Goal: Information Seeking & Learning: Learn about a topic

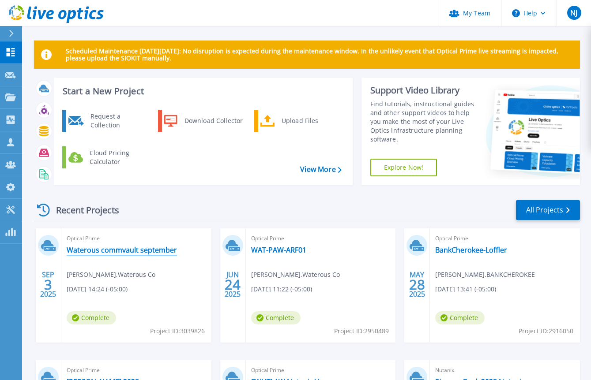
click at [137, 247] on link "Waterous commvault september" at bounding box center [122, 250] width 110 height 9
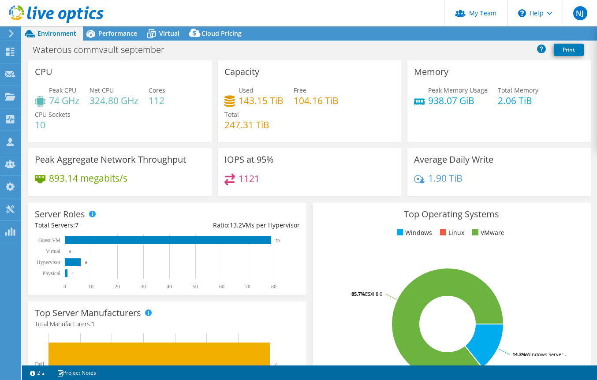
select select "USD"
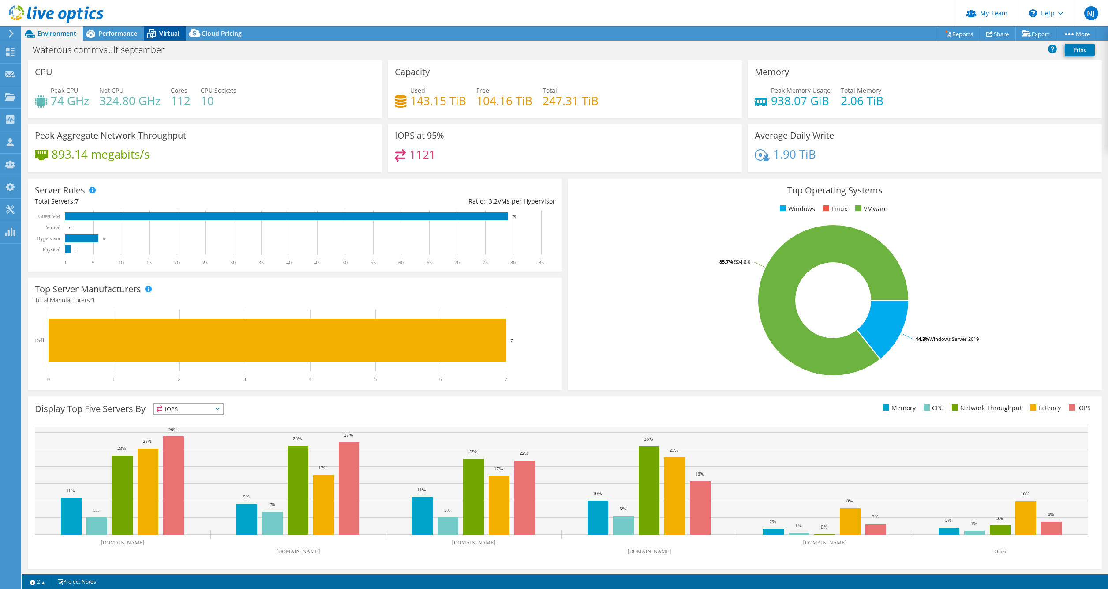
click at [164, 38] on div "Virtual" at bounding box center [165, 33] width 42 height 14
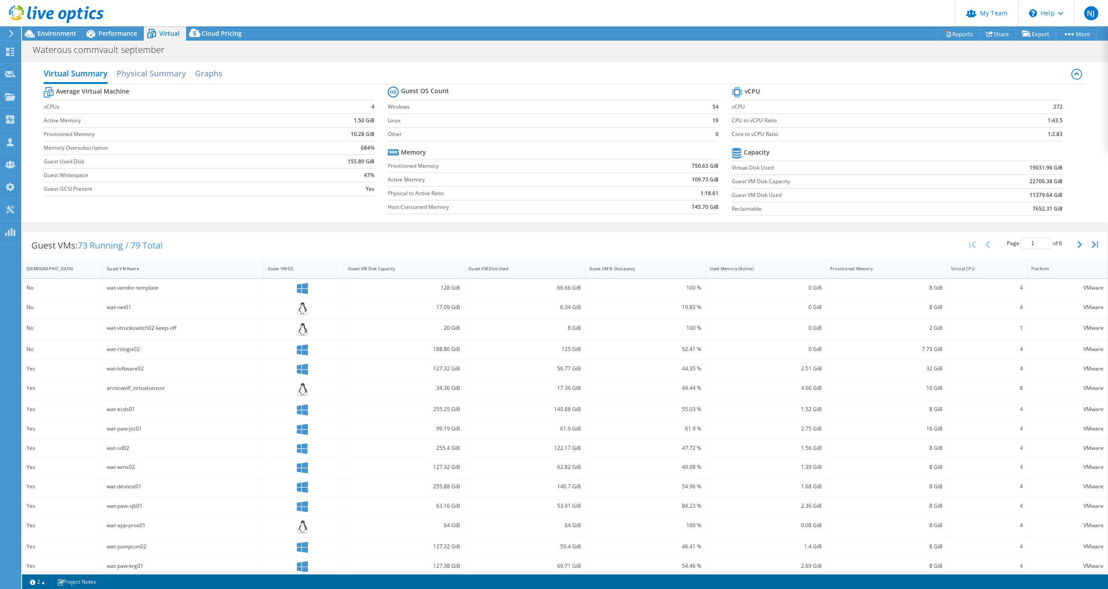
click at [527, 272] on div "Guest VM Disk Used" at bounding box center [519, 269] width 109 height 14
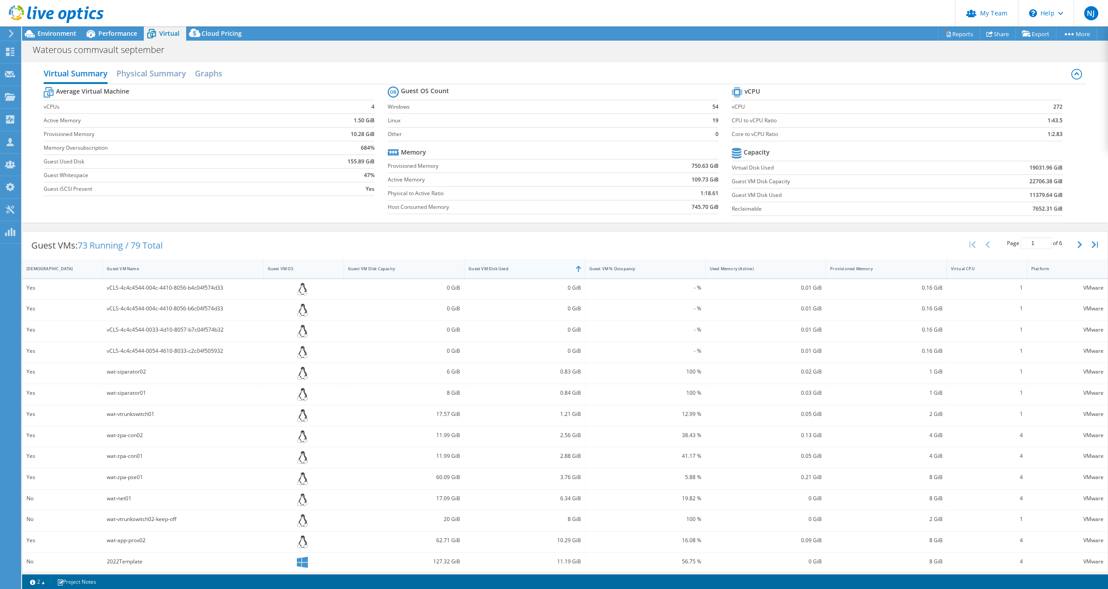
click at [527, 272] on div "Guest VM Disk Used" at bounding box center [519, 269] width 109 height 14
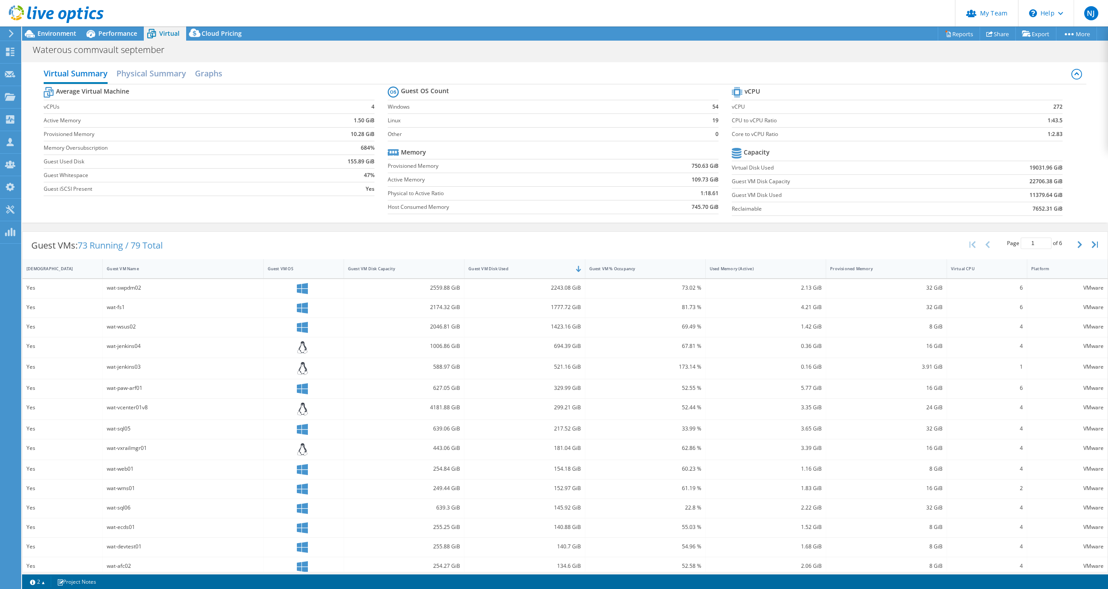
scroll to position [9, 0]
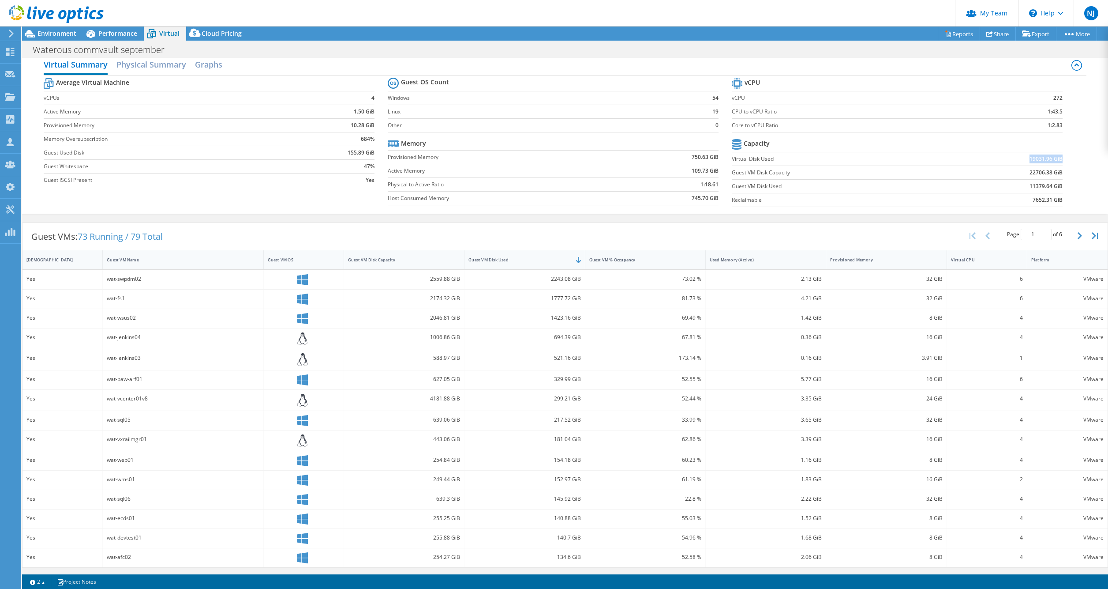
drag, startPoint x: 1024, startPoint y: 158, endPoint x: 1055, endPoint y: 157, distance: 30.9
click at [597, 157] on b "19031.96 GiB" at bounding box center [1046, 158] width 33 height 9
click at [597, 162] on b "19031.96 GiB" at bounding box center [1046, 158] width 33 height 9
click at [62, 31] on span "Environment" at bounding box center [57, 33] width 39 height 8
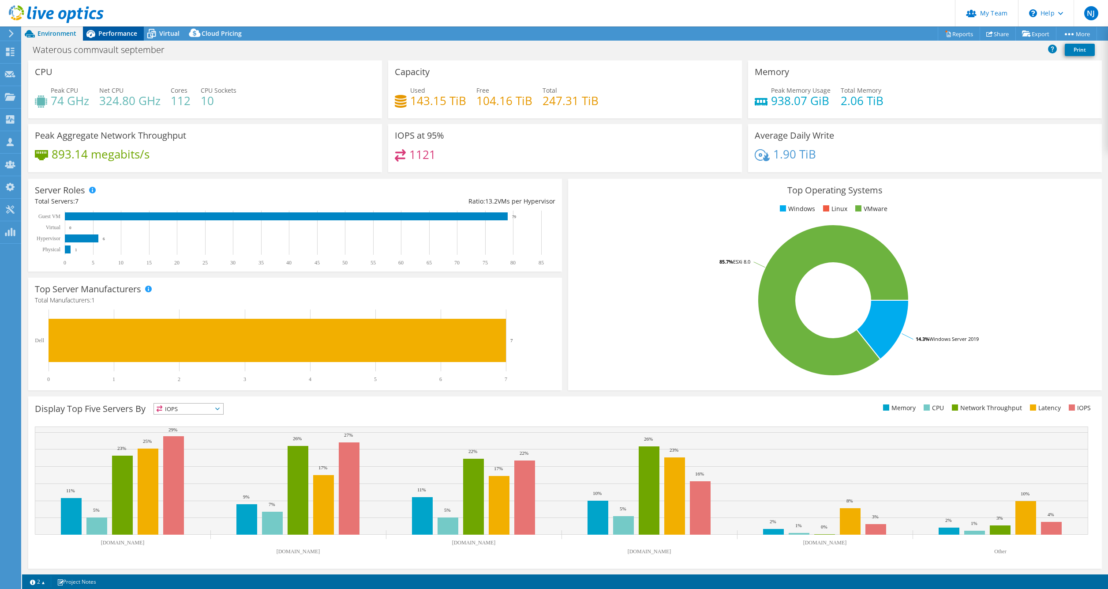
click at [122, 34] on span "Performance" at bounding box center [117, 33] width 39 height 8
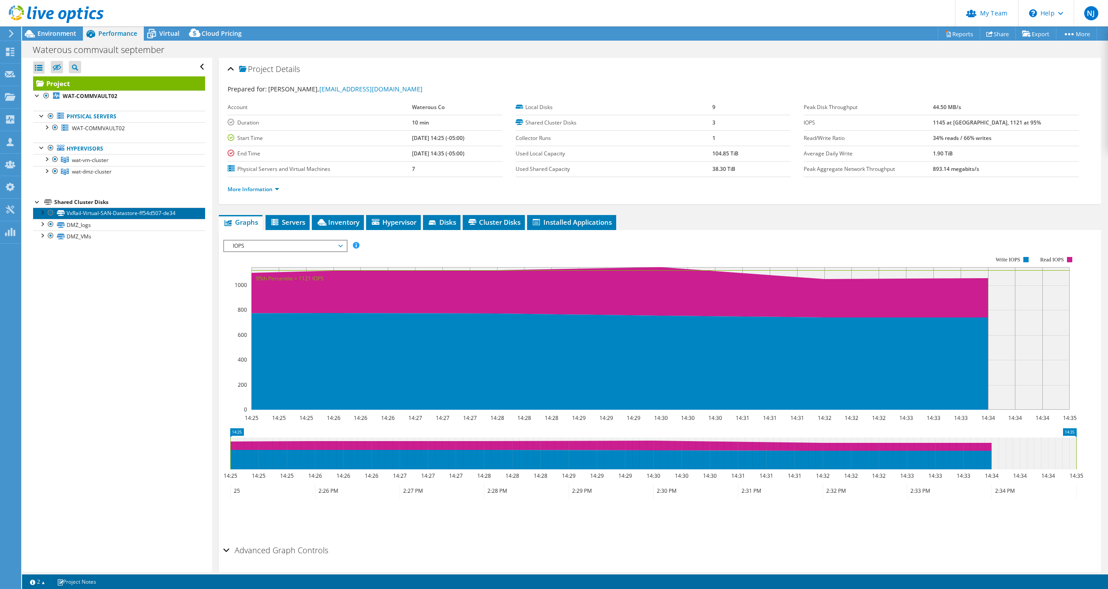
click at [92, 215] on link "VxRail-Virtual-SAN-Datastore-ff54d507-de34" at bounding box center [119, 212] width 172 height 11
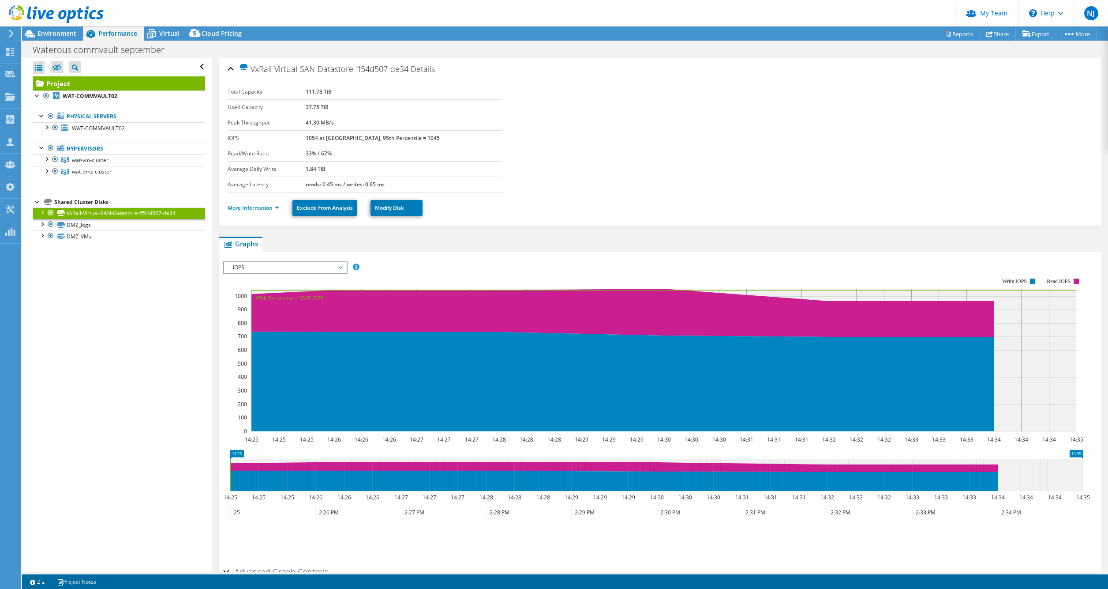
click at [41, 212] on div at bounding box center [42, 211] width 9 height 9
click at [79, 237] on link "DMZ_VMs" at bounding box center [119, 235] width 172 height 11
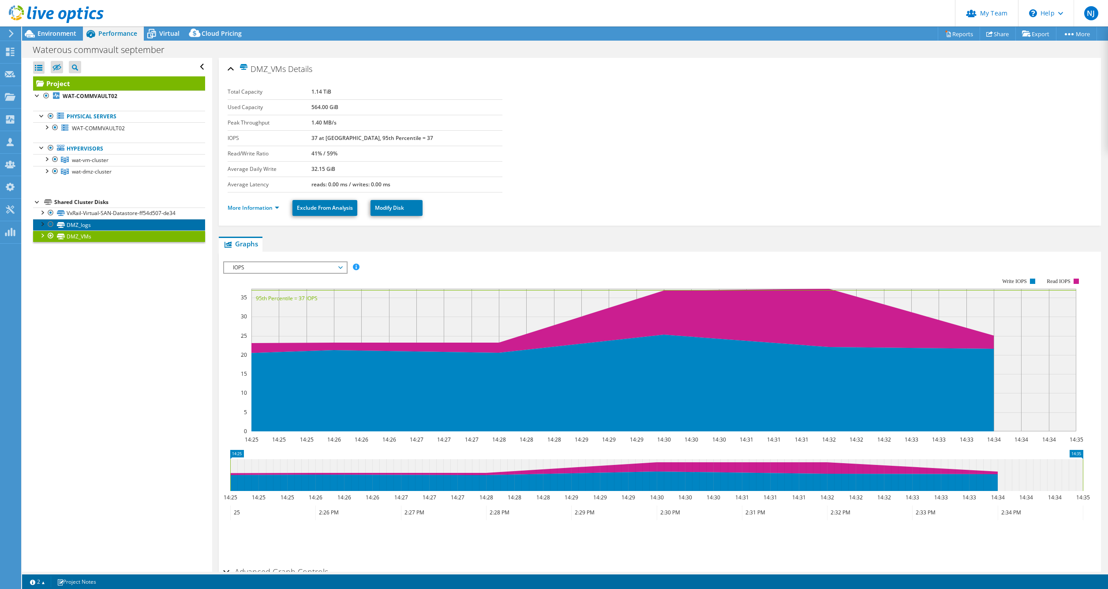
click at [79, 225] on link "DMZ_logs" at bounding box center [119, 224] width 172 height 11
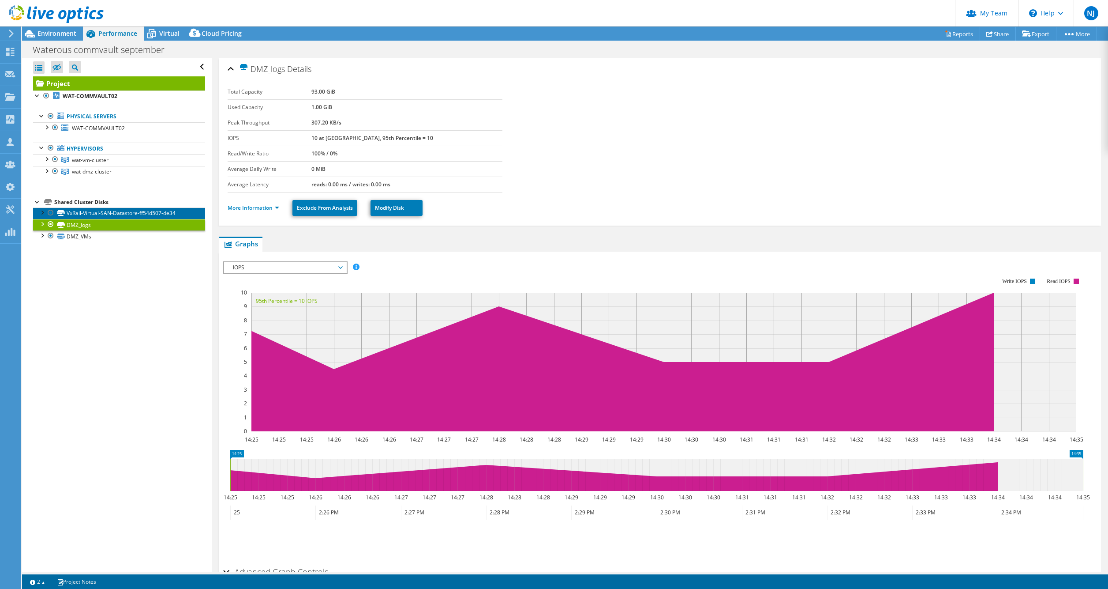
click at [79, 216] on link "VxRail-Virtual-SAN-Datastore-ff54d507-de34" at bounding box center [119, 212] width 172 height 11
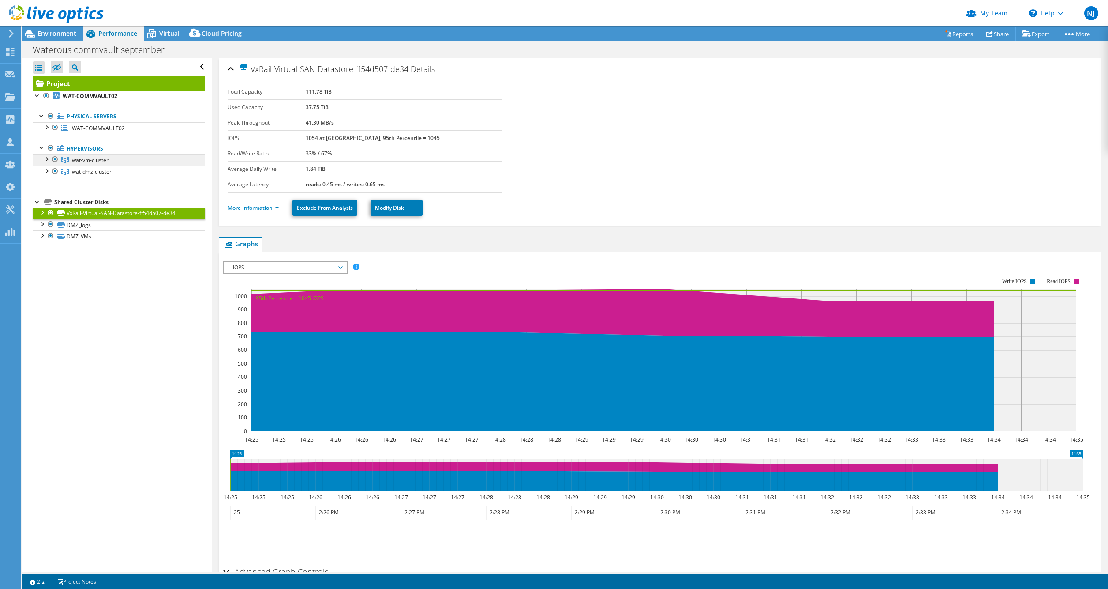
click at [98, 161] on span "wat-vm-cluster" at bounding box center [90, 160] width 37 height 8
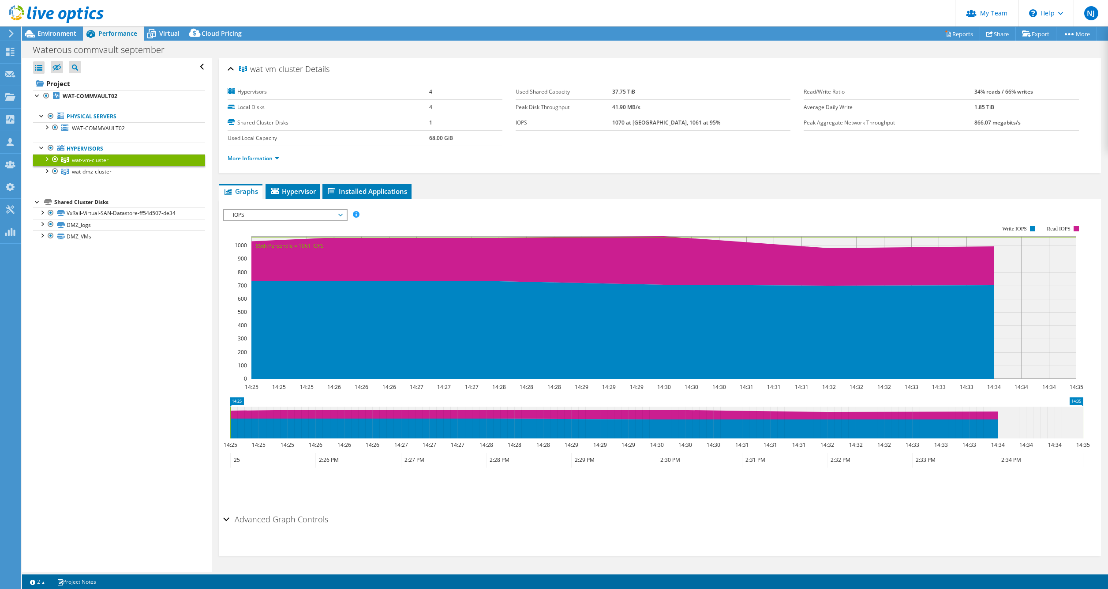
click at [229, 154] on li "More Information" at bounding box center [256, 159] width 57 height 10
click at [236, 156] on link "More Information" at bounding box center [254, 158] width 52 height 8
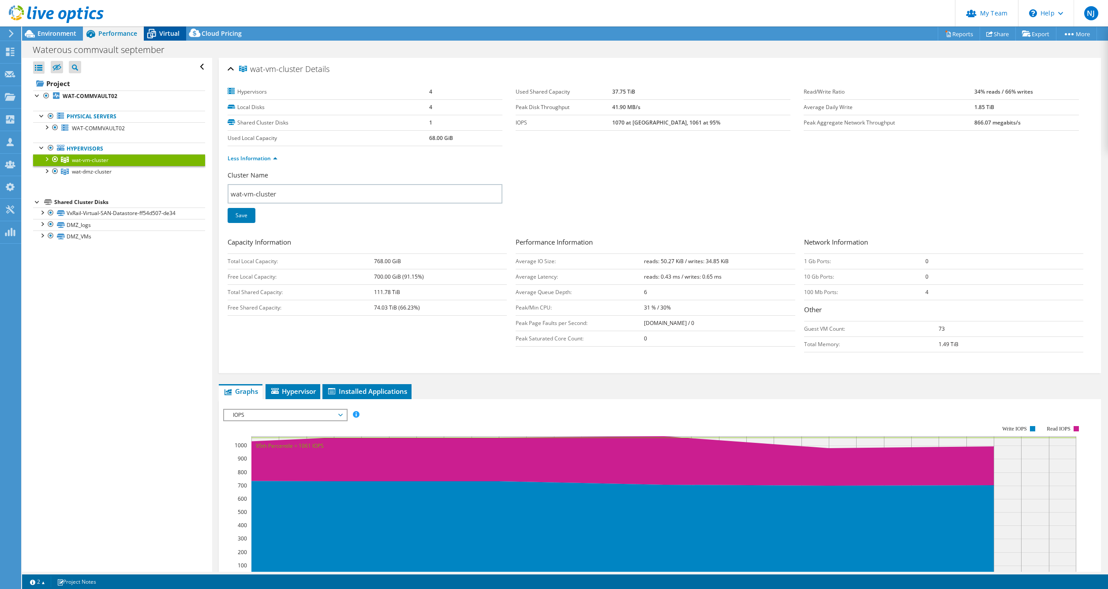
click at [163, 38] on div "Virtual" at bounding box center [165, 33] width 42 height 14
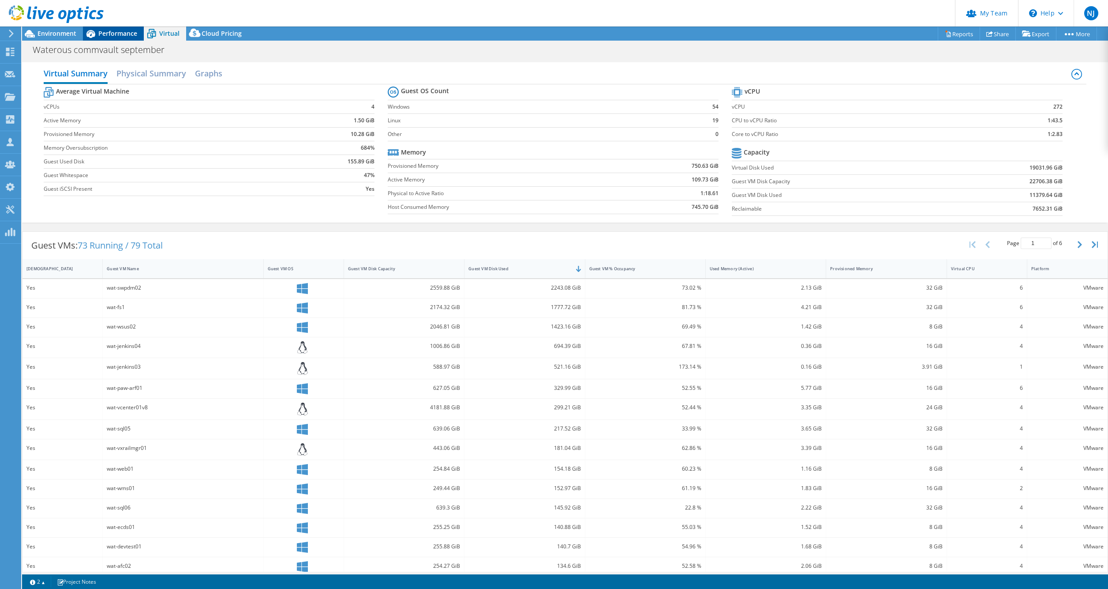
click at [113, 34] on span "Performance" at bounding box center [117, 33] width 39 height 8
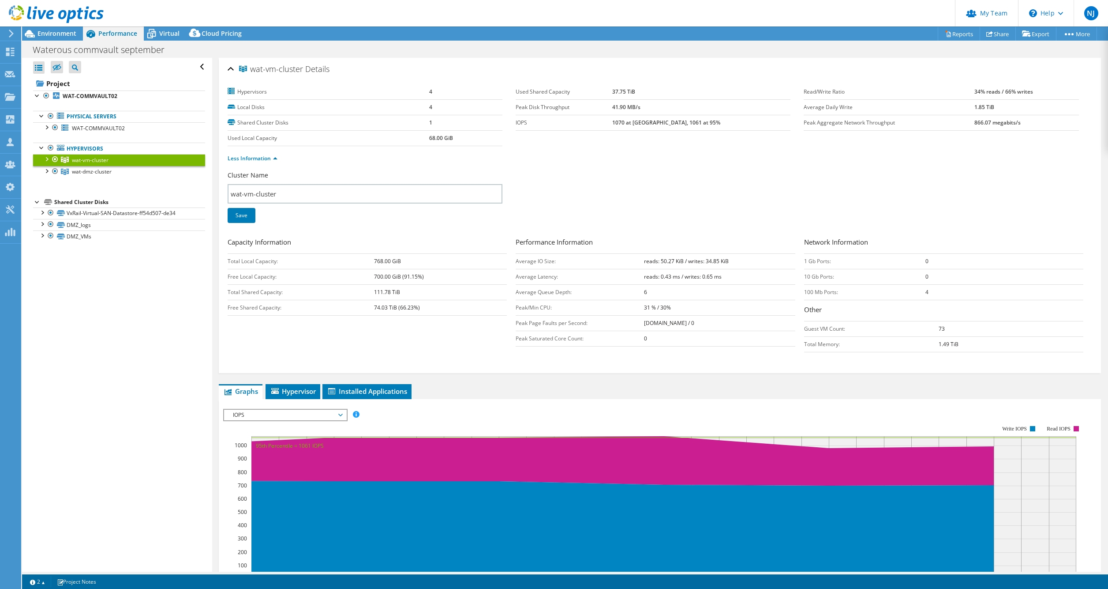
click at [45, 158] on div at bounding box center [46, 158] width 9 height 9
click at [53, 203] on div at bounding box center [50, 204] width 9 height 9
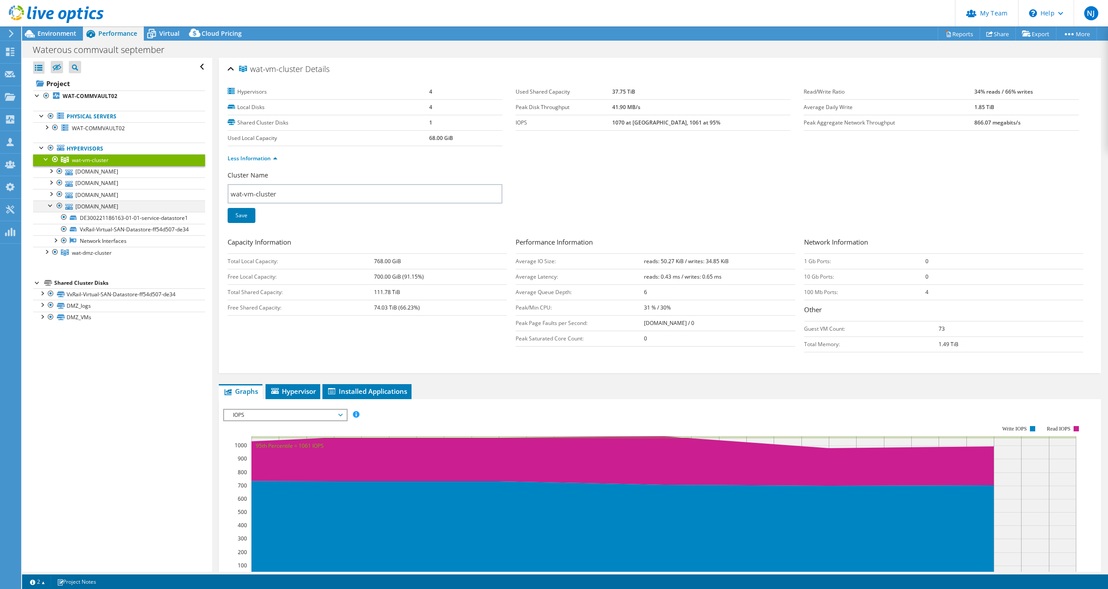
click at [53, 203] on div at bounding box center [50, 204] width 9 height 9
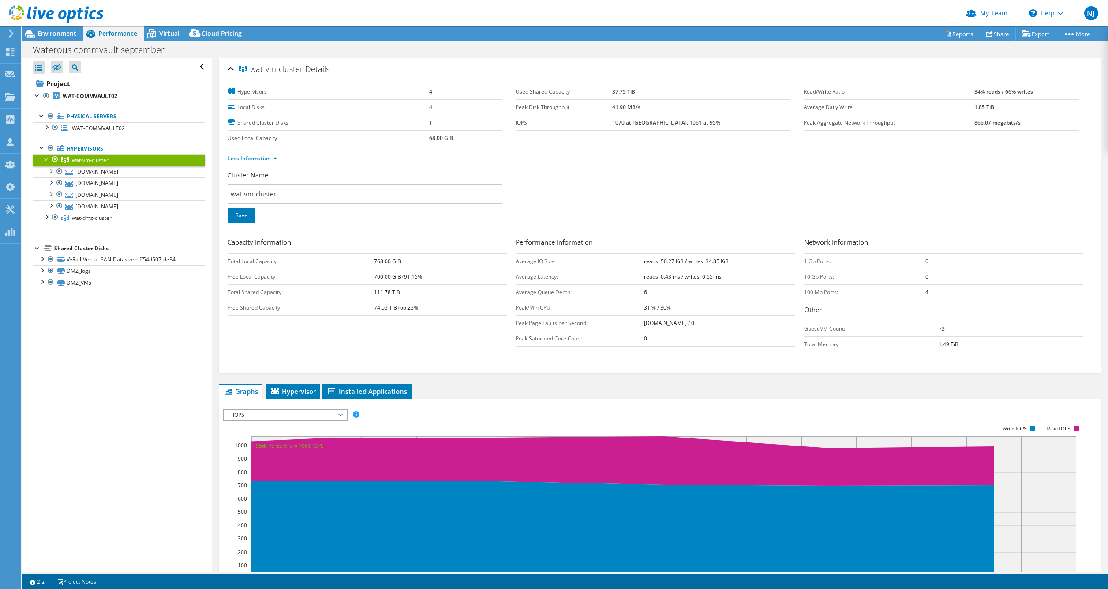
click at [47, 159] on div at bounding box center [46, 158] width 9 height 9
click at [169, 36] on span "Virtual" at bounding box center [169, 33] width 20 height 8
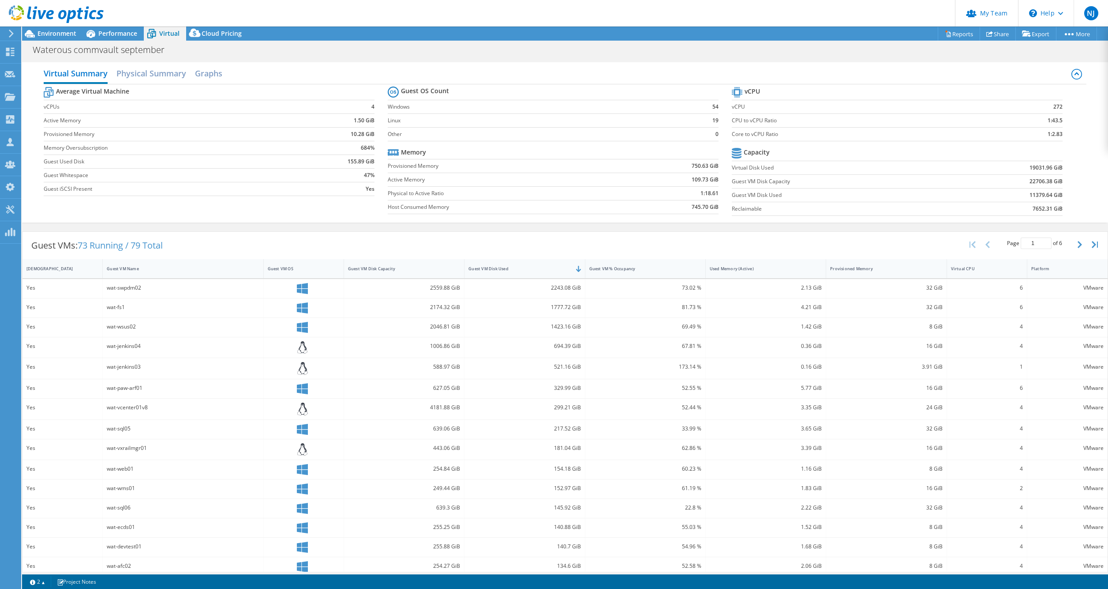
scroll to position [9, 0]
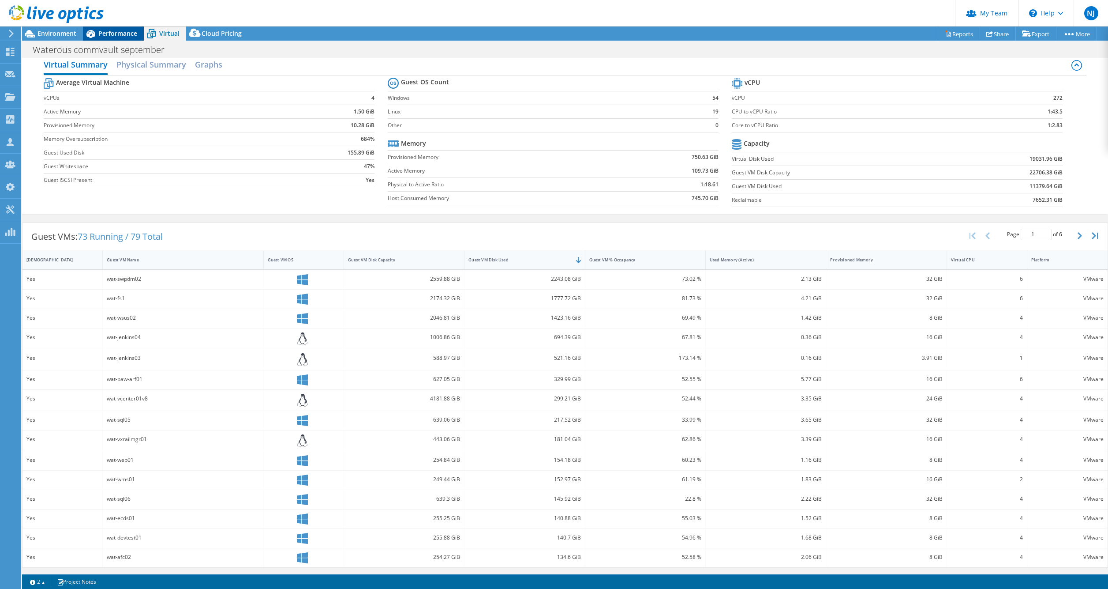
click at [98, 33] on span "Performance" at bounding box center [117, 33] width 39 height 8
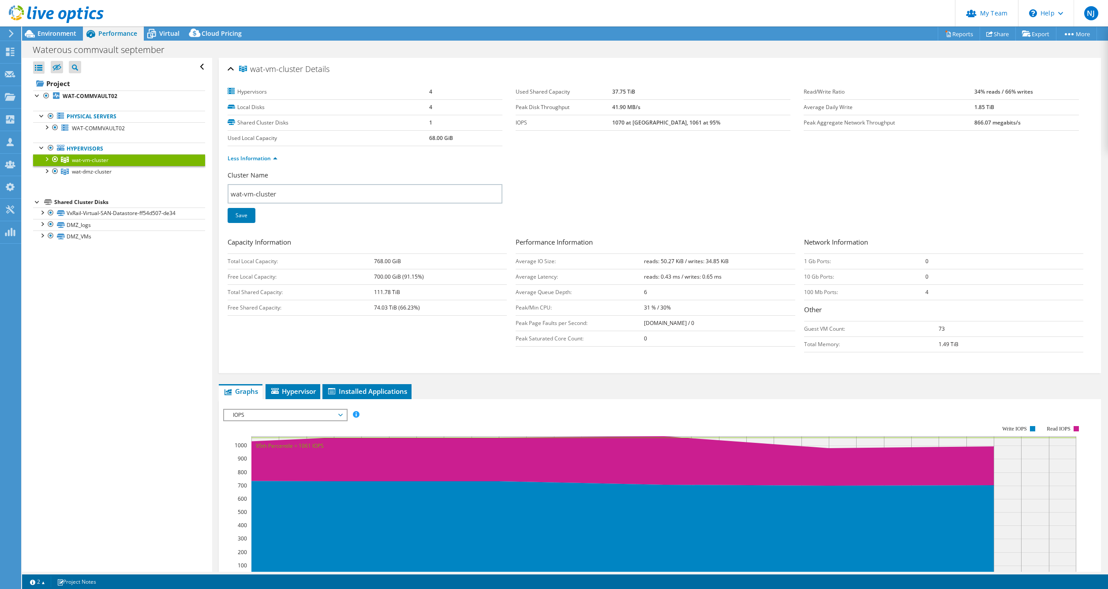
scroll to position [0, 0]
click at [48, 126] on div at bounding box center [46, 126] width 9 height 9
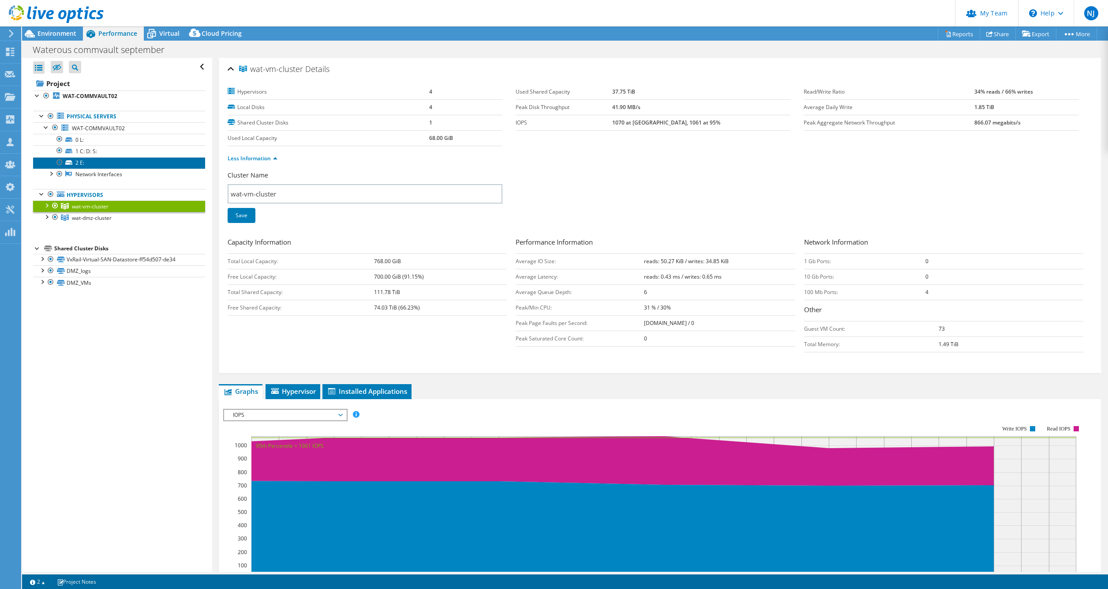
click at [78, 165] on link "2 E:" at bounding box center [119, 162] width 172 height 11
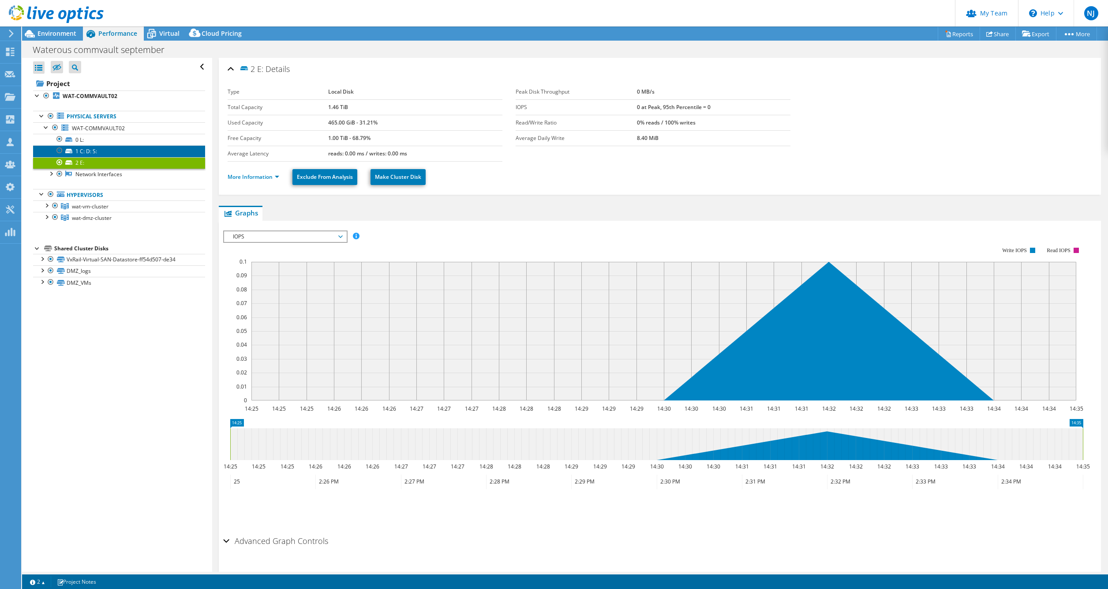
click at [80, 151] on link "1 C: D: S:" at bounding box center [119, 150] width 172 height 11
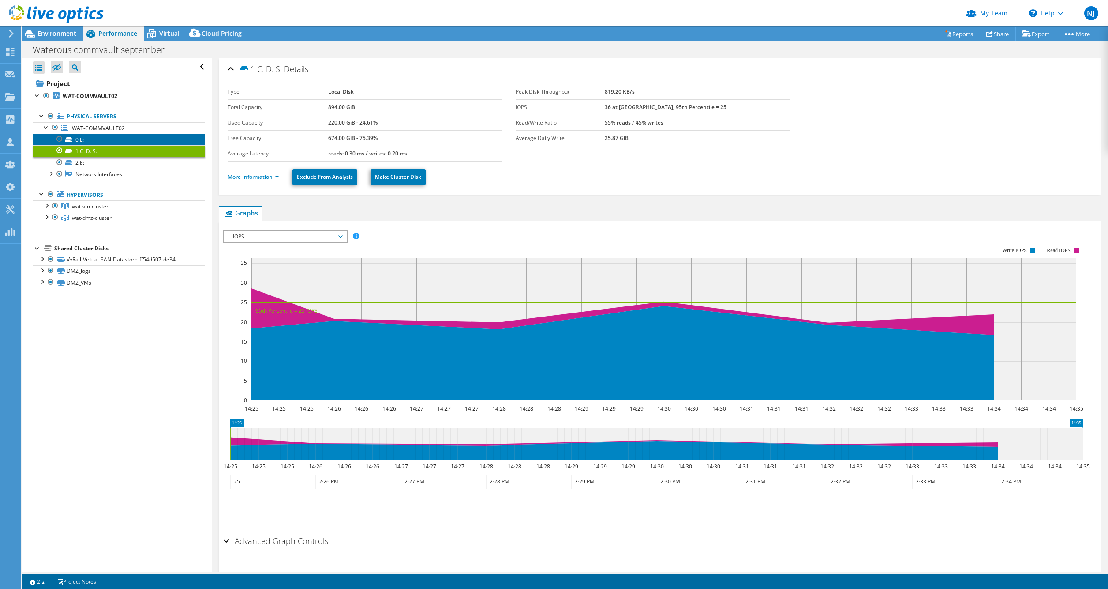
click at [75, 139] on link "0 L:" at bounding box center [119, 139] width 172 height 11
